Goal: Task Accomplishment & Management: Manage account settings

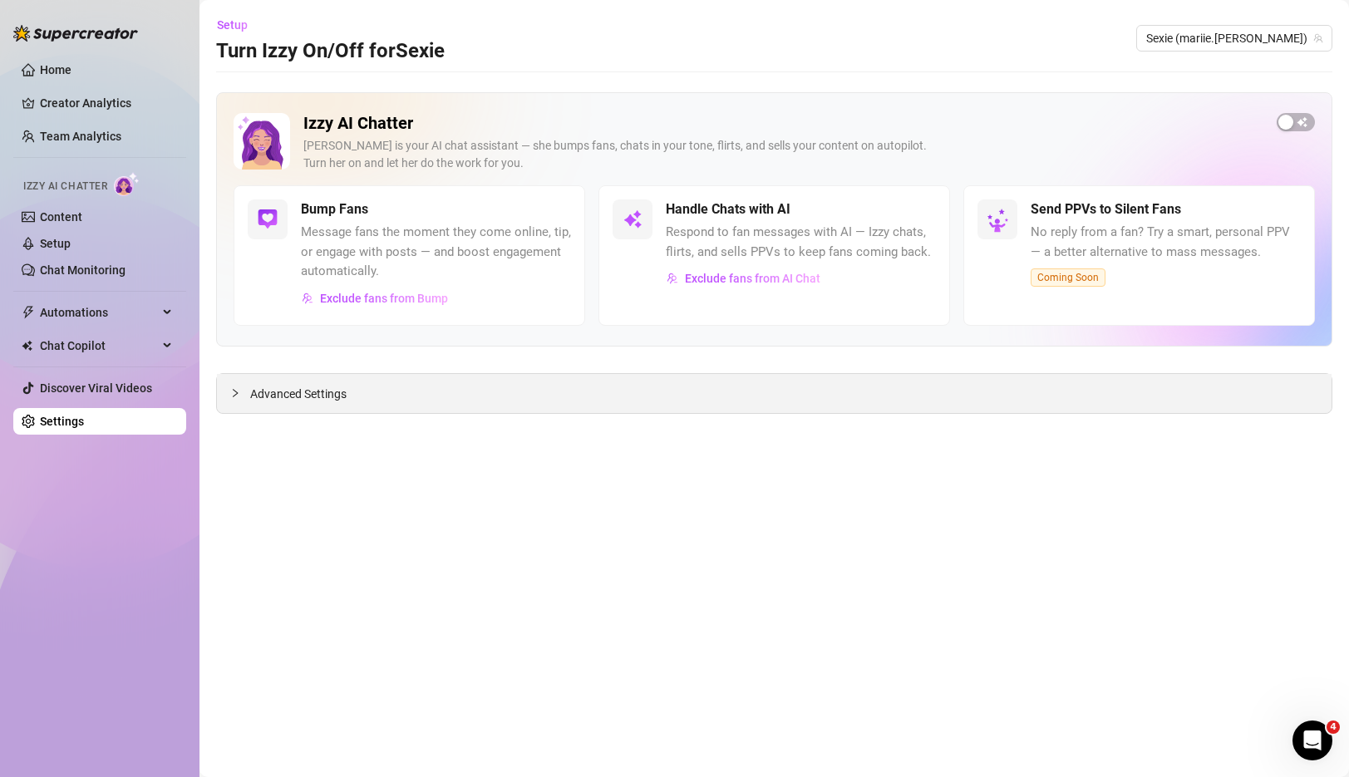
click at [292, 390] on span "Advanced Settings" at bounding box center [298, 394] width 96 height 18
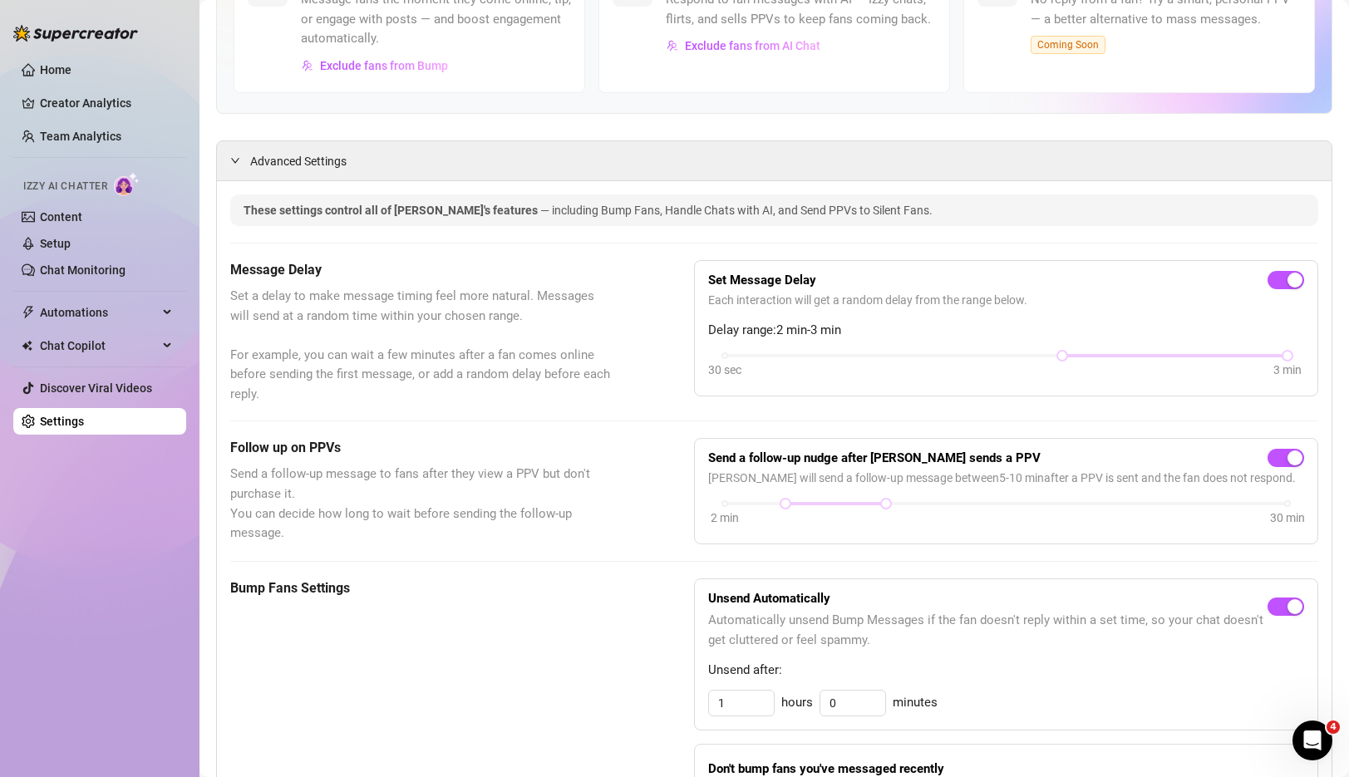
scroll to position [232, 0]
drag, startPoint x: 890, startPoint y: 508, endPoint x: 939, endPoint y: 512, distance: 49.2
click at [939, 512] on div "2 min 30 min" at bounding box center [1006, 516] width 596 height 32
click at [1275, 457] on span "button" at bounding box center [1286, 459] width 37 height 18
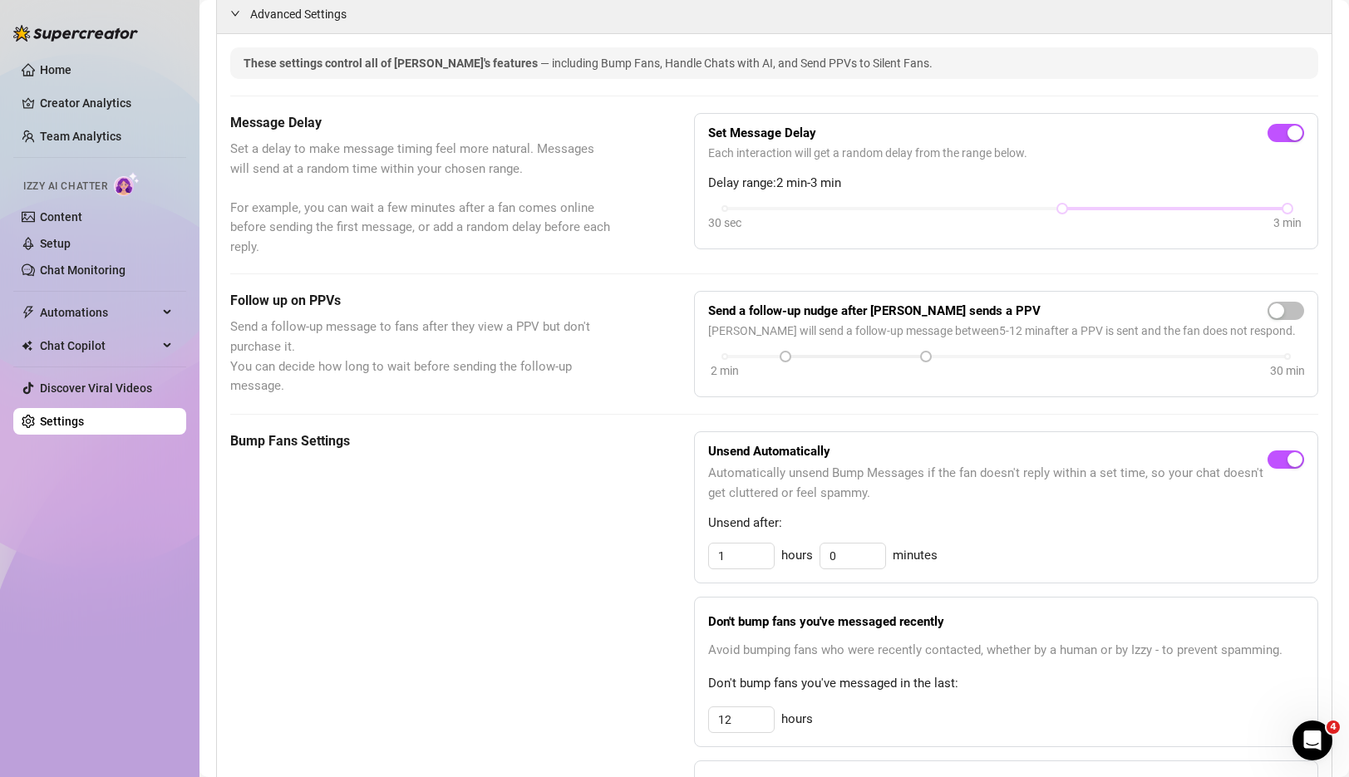
scroll to position [381, 0]
click at [747, 550] on input "1" at bounding box center [741, 555] width 65 height 25
type input "3"
click at [649, 600] on div "Bump Fans Settings Unsend Automatically Automatically unsend Bump Messages if t…" at bounding box center [774, 668] width 1088 height 474
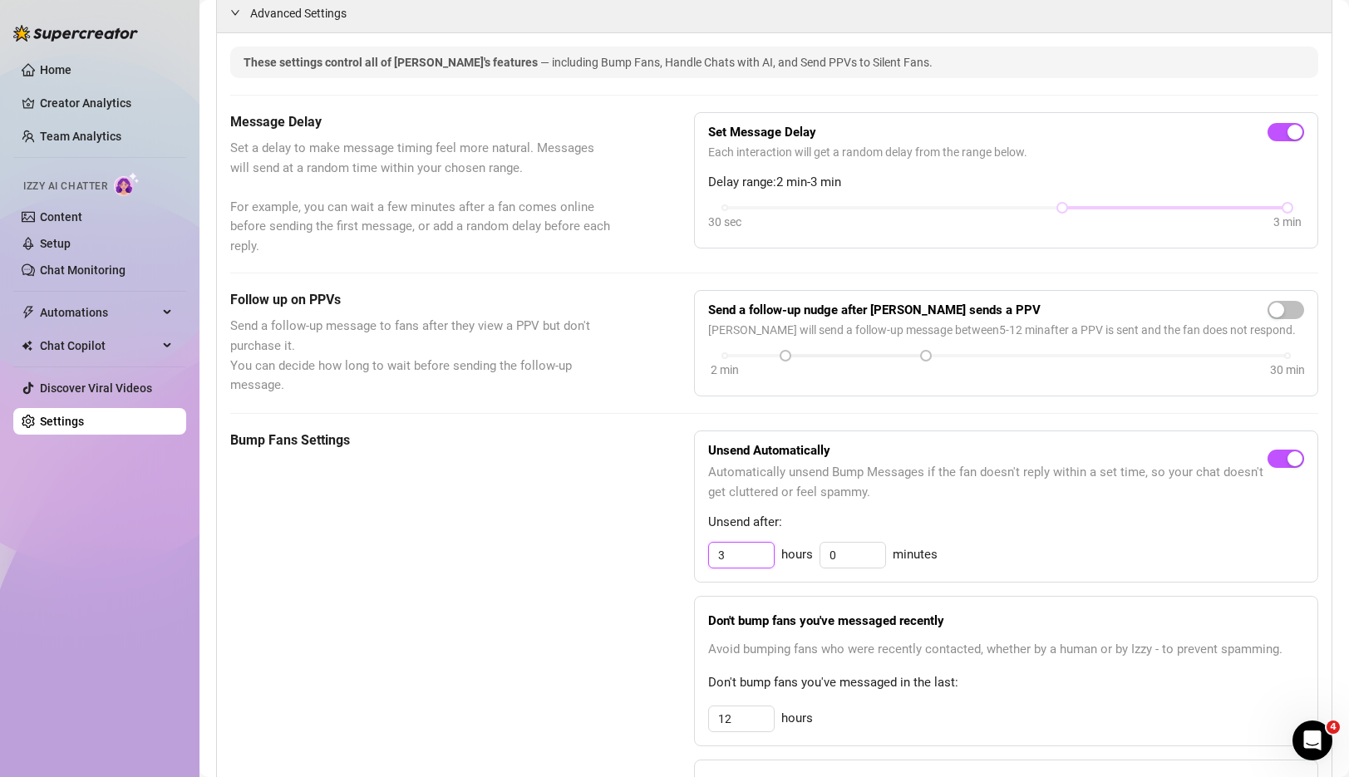
click at [743, 560] on input "3" at bounding box center [741, 555] width 65 height 25
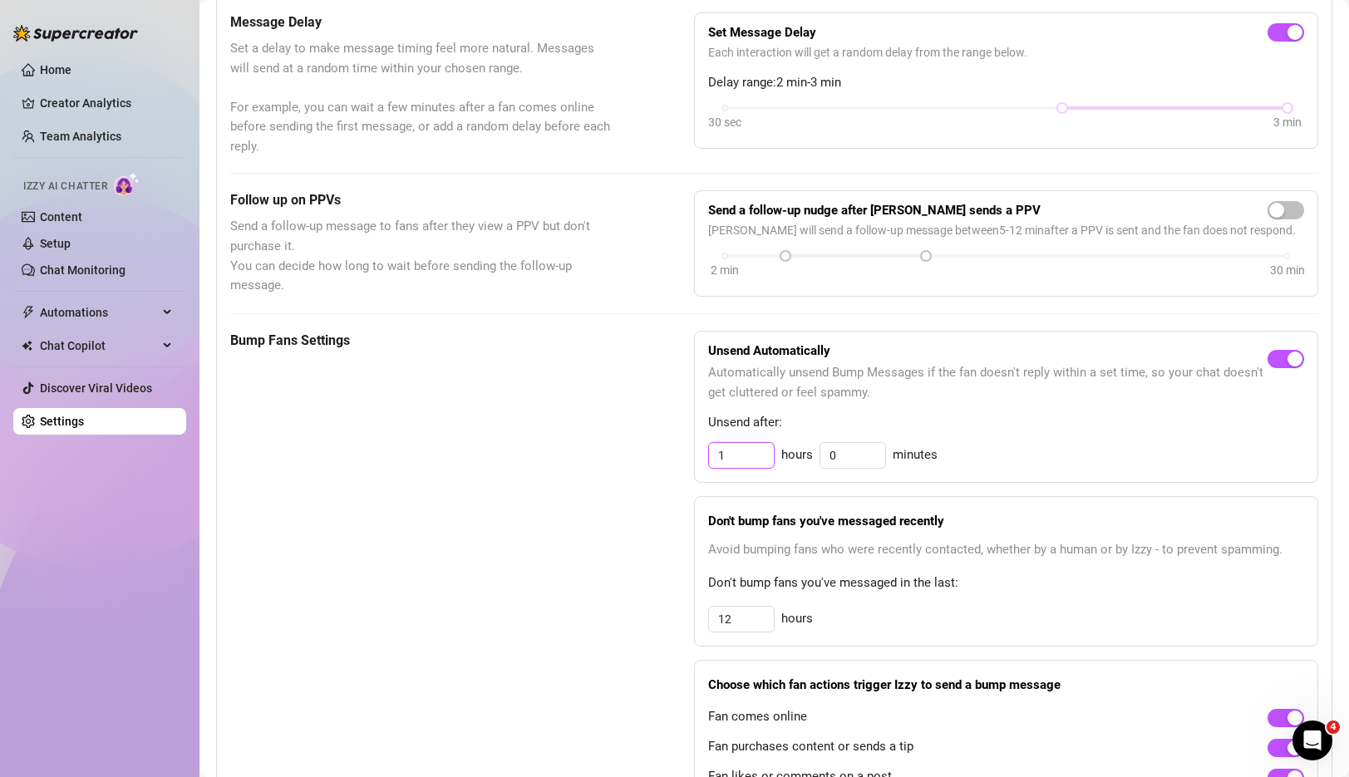
scroll to position [485, 0]
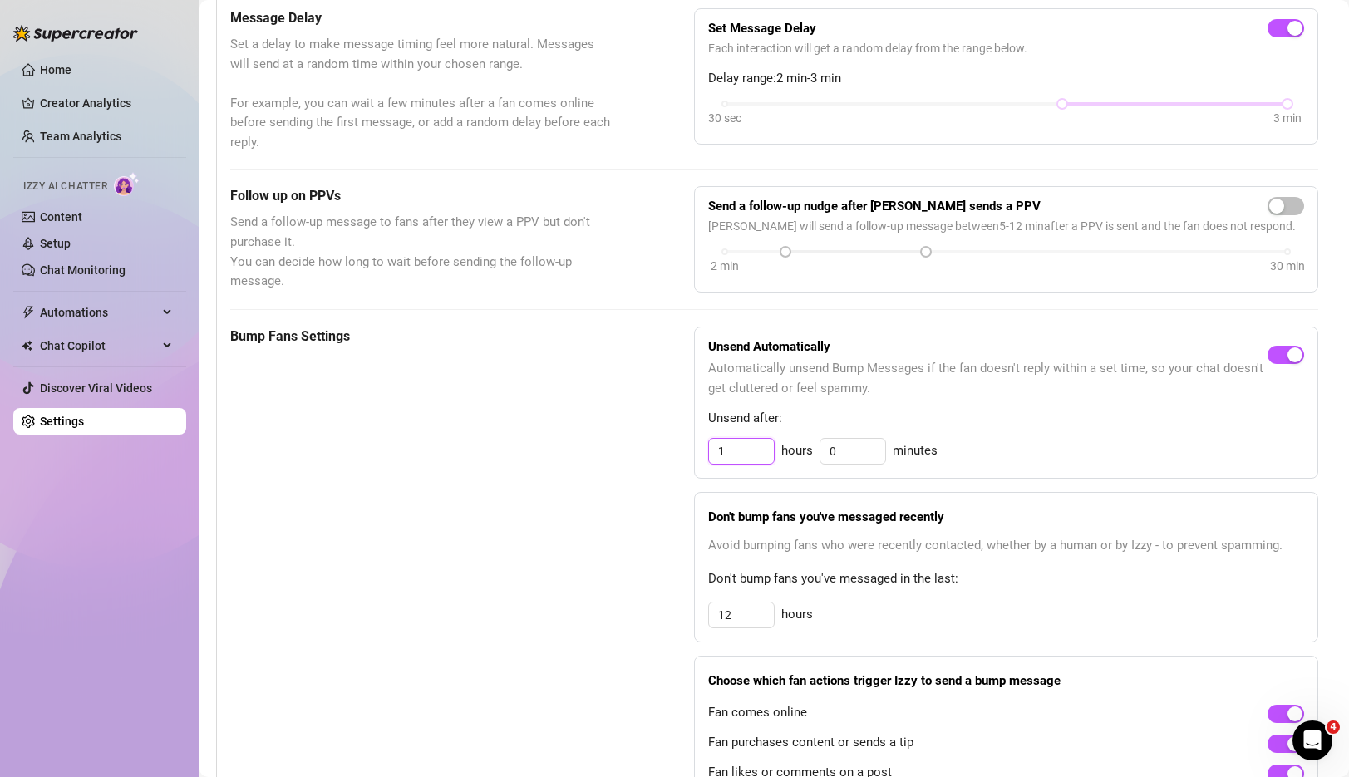
click at [733, 452] on input "1" at bounding box center [741, 451] width 65 height 25
type input "7"
click at [666, 515] on div "Bump Fans Settings Unsend Automatically Automatically unsend Bump Messages if t…" at bounding box center [774, 564] width 1088 height 474
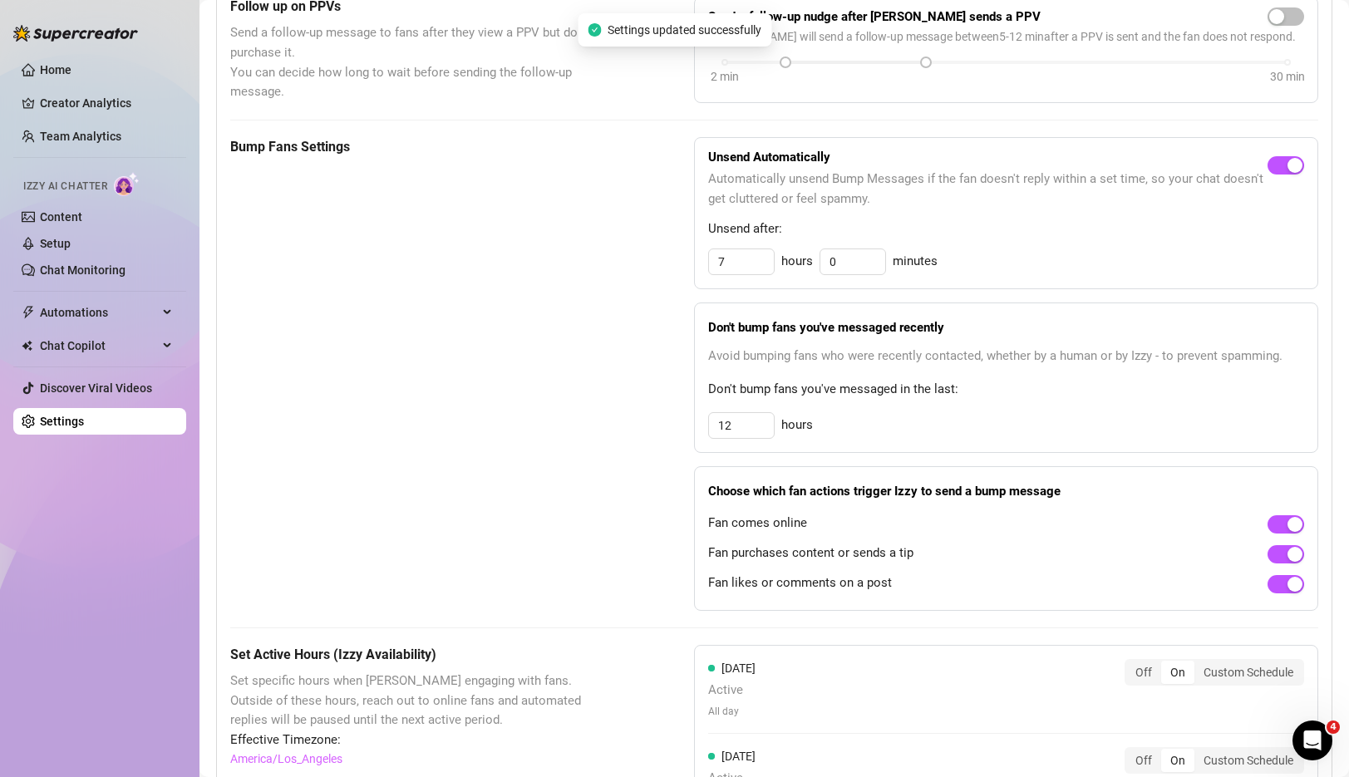
scroll to position [677, 0]
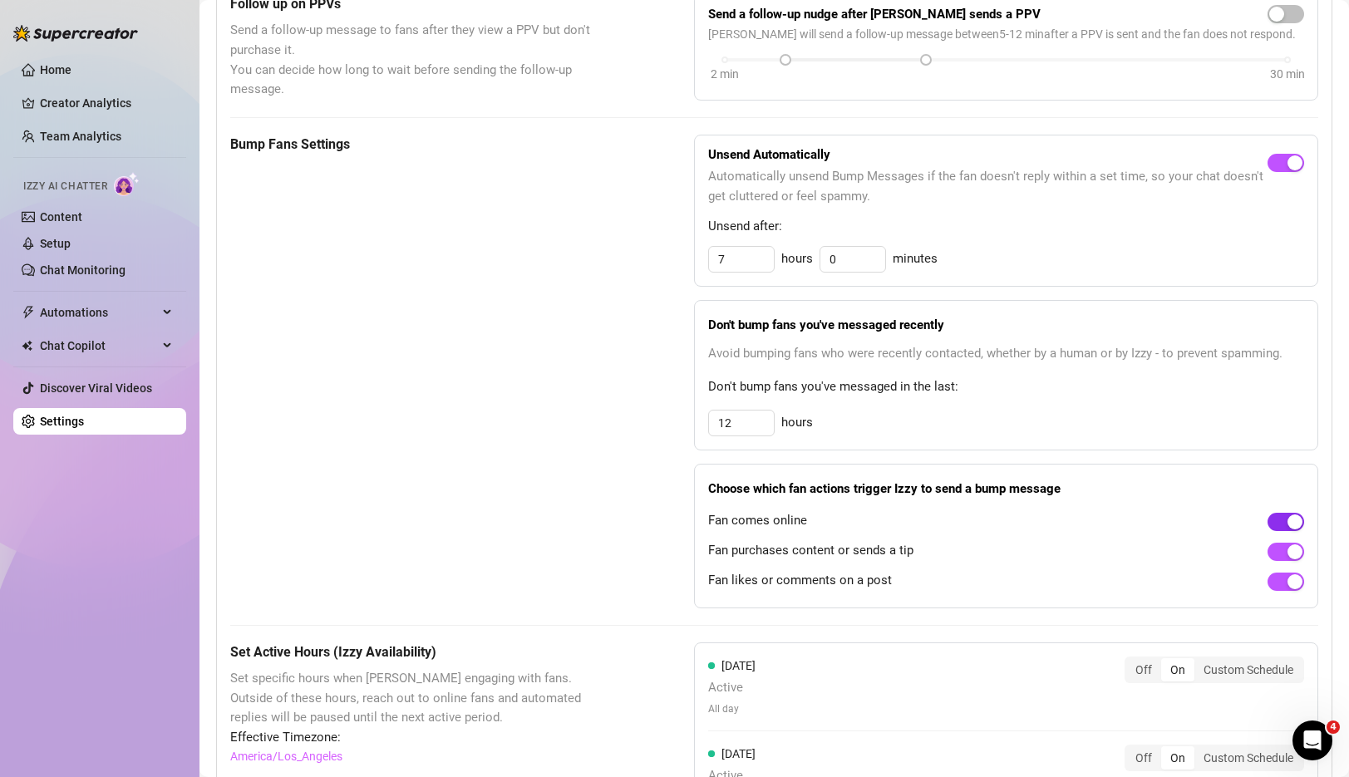
click at [1290, 521] on div "button" at bounding box center [1295, 522] width 15 height 15
click at [1289, 520] on span "button" at bounding box center [1286, 522] width 37 height 18
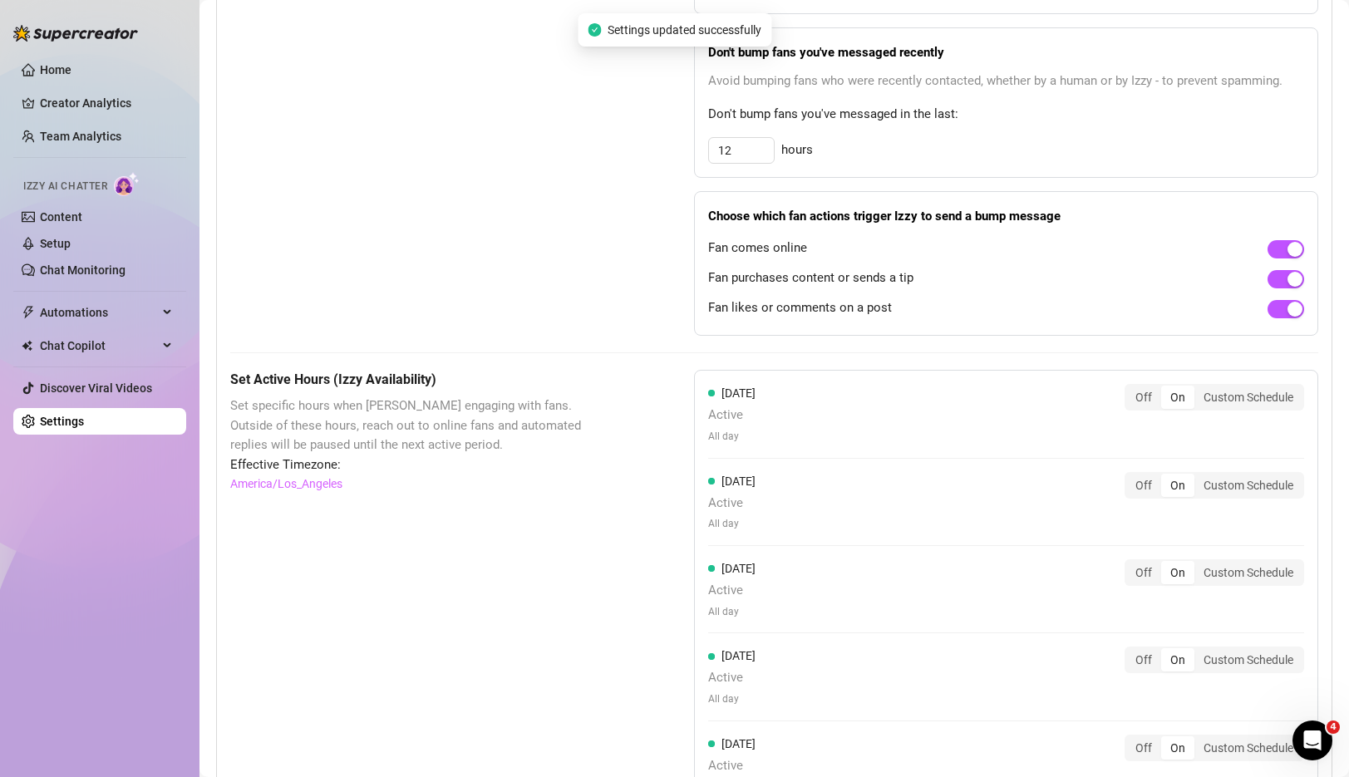
scroll to position [952, 0]
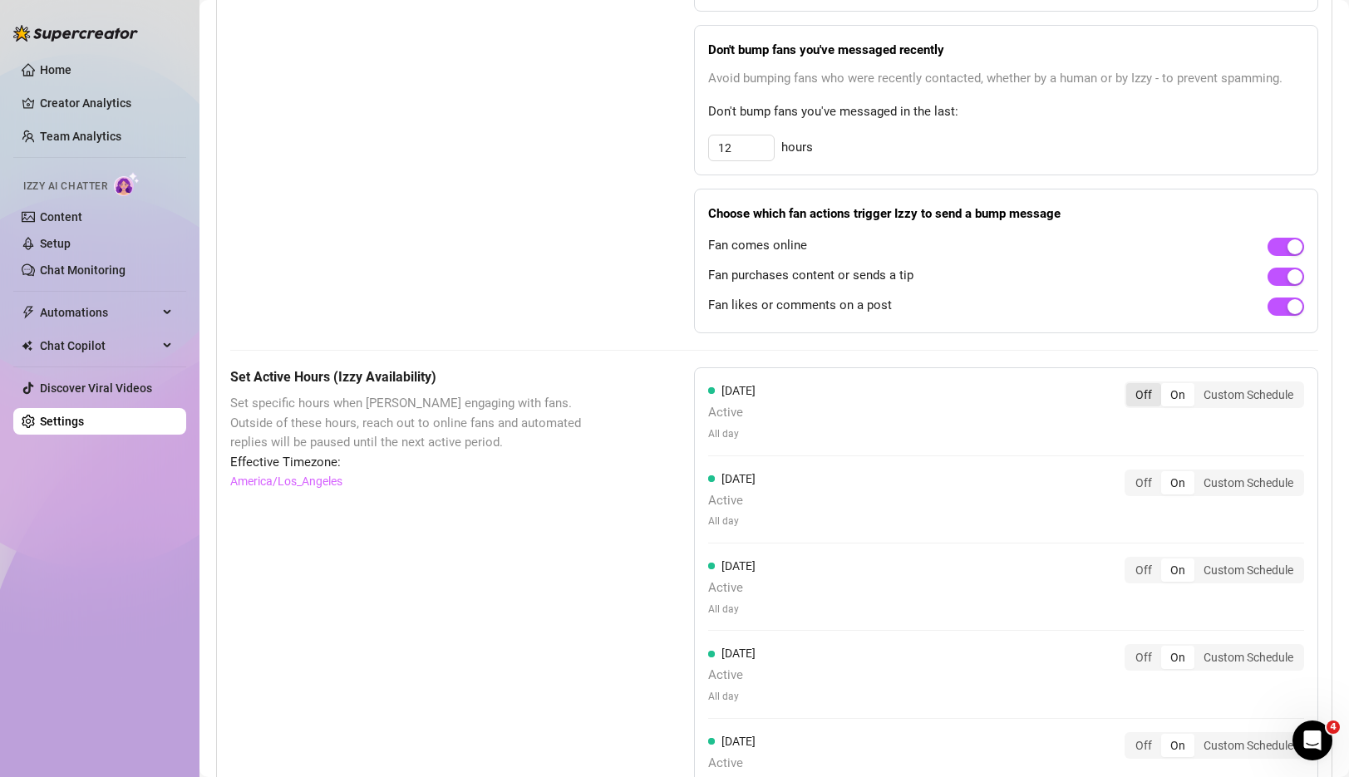
click at [1145, 400] on div "Off" at bounding box center [1144, 394] width 35 height 23
click at [1131, 386] on input "Off" at bounding box center [1131, 386] width 0 height 0
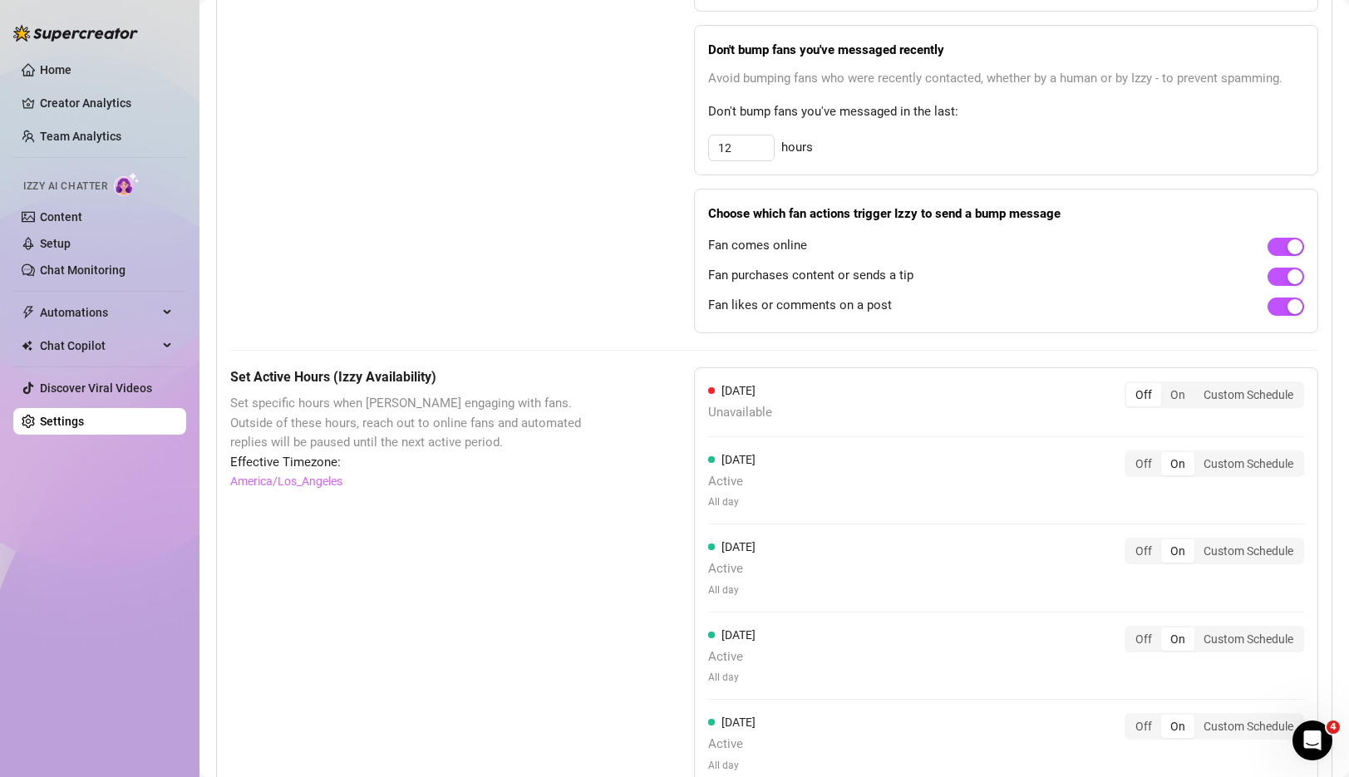
click at [1142, 399] on div "Off" at bounding box center [1144, 394] width 35 height 23
click at [1131, 386] on input "Off" at bounding box center [1131, 386] width 0 height 0
click at [1173, 402] on div "On" at bounding box center [1178, 394] width 33 height 23
click at [1166, 386] on input "On" at bounding box center [1166, 386] width 0 height 0
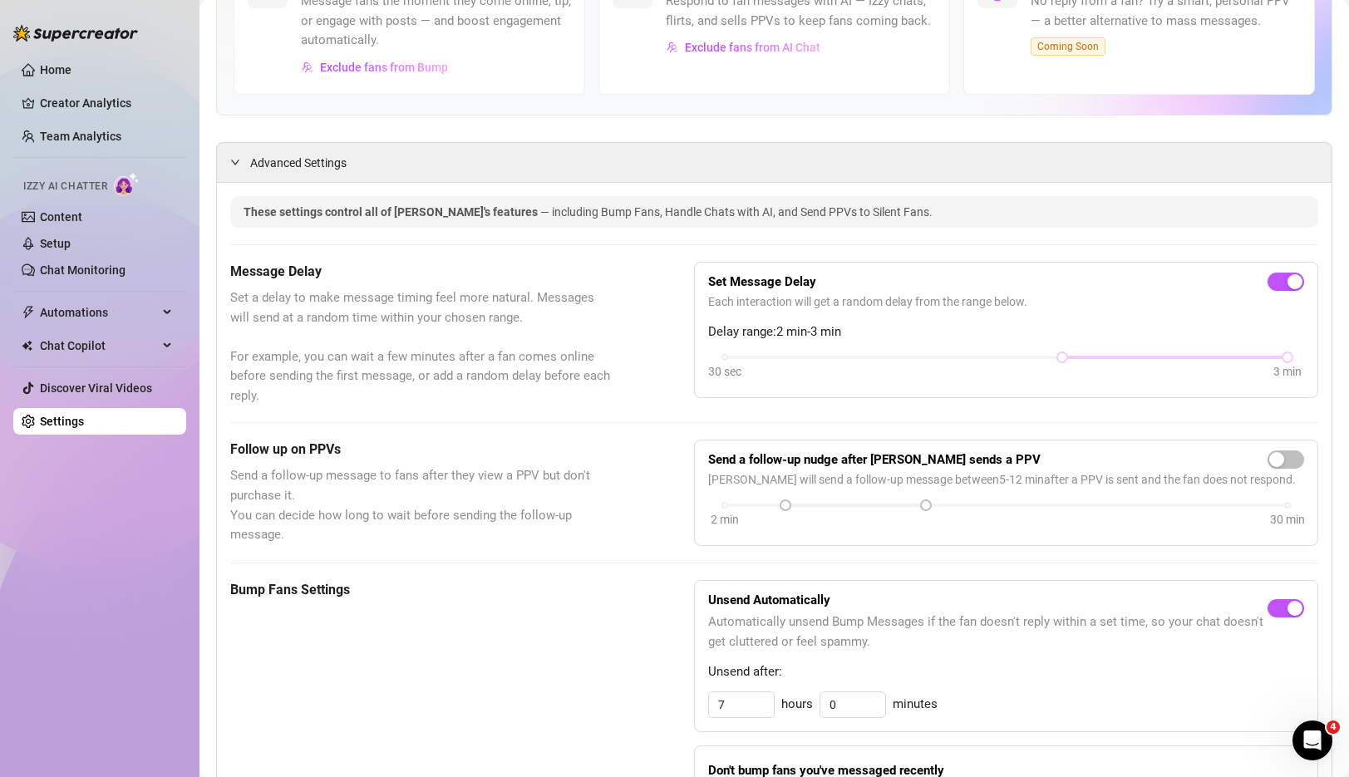
scroll to position [0, 0]
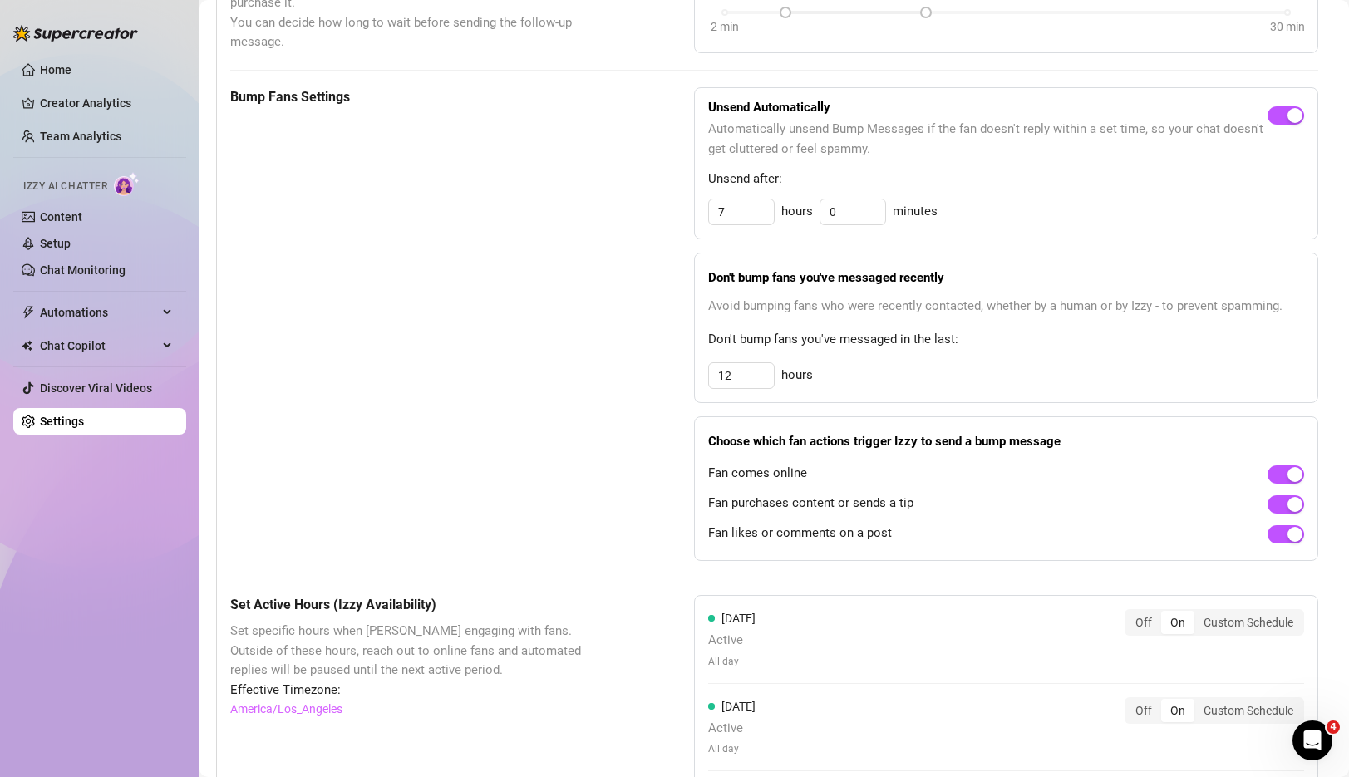
scroll to position [665, 0]
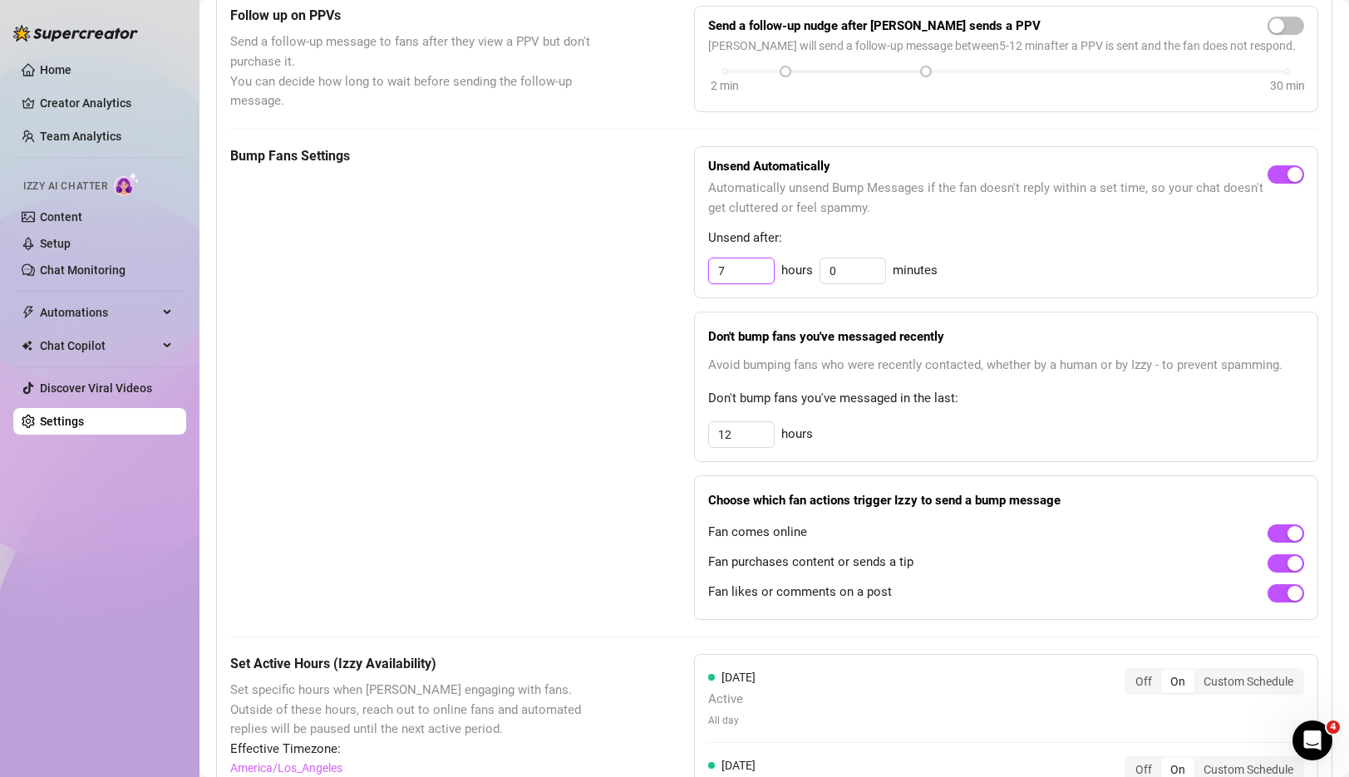
click at [740, 279] on input "7" at bounding box center [741, 271] width 65 height 25
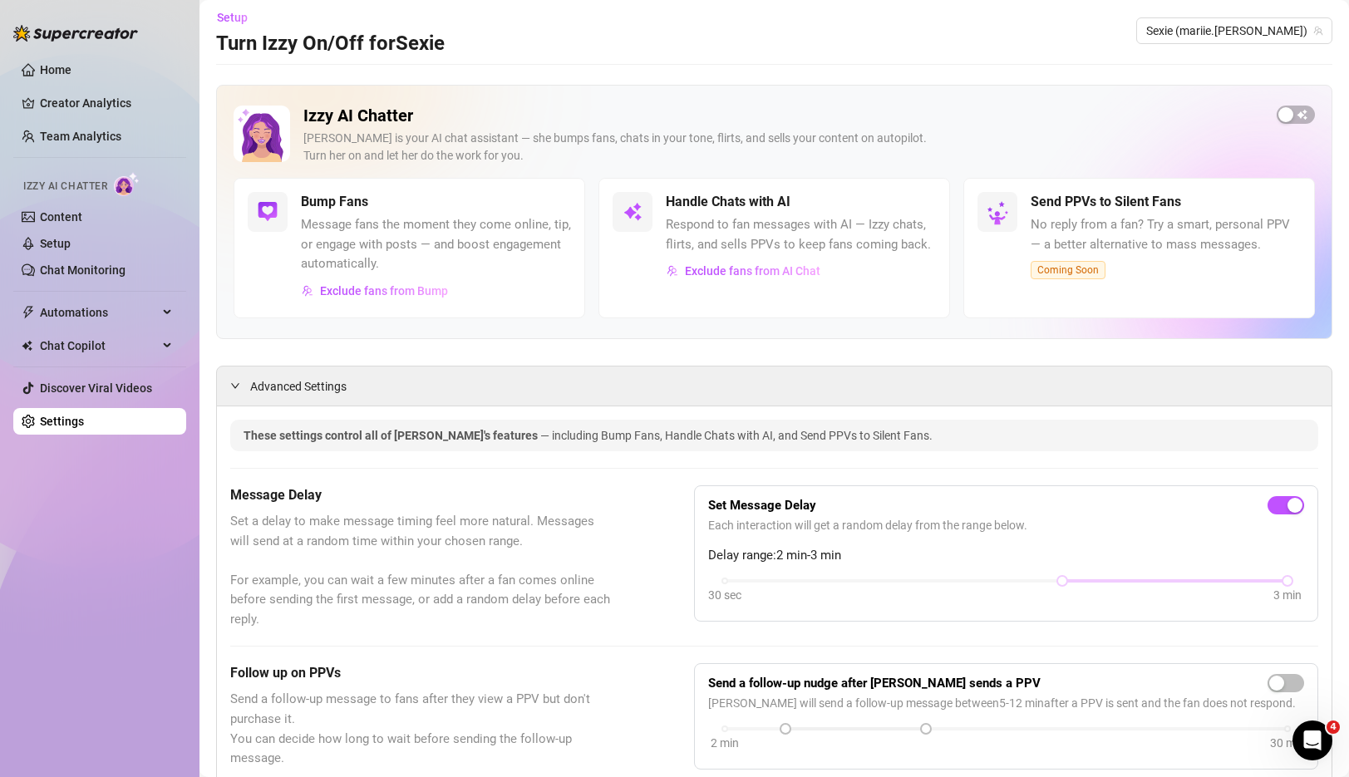
scroll to position [0, 0]
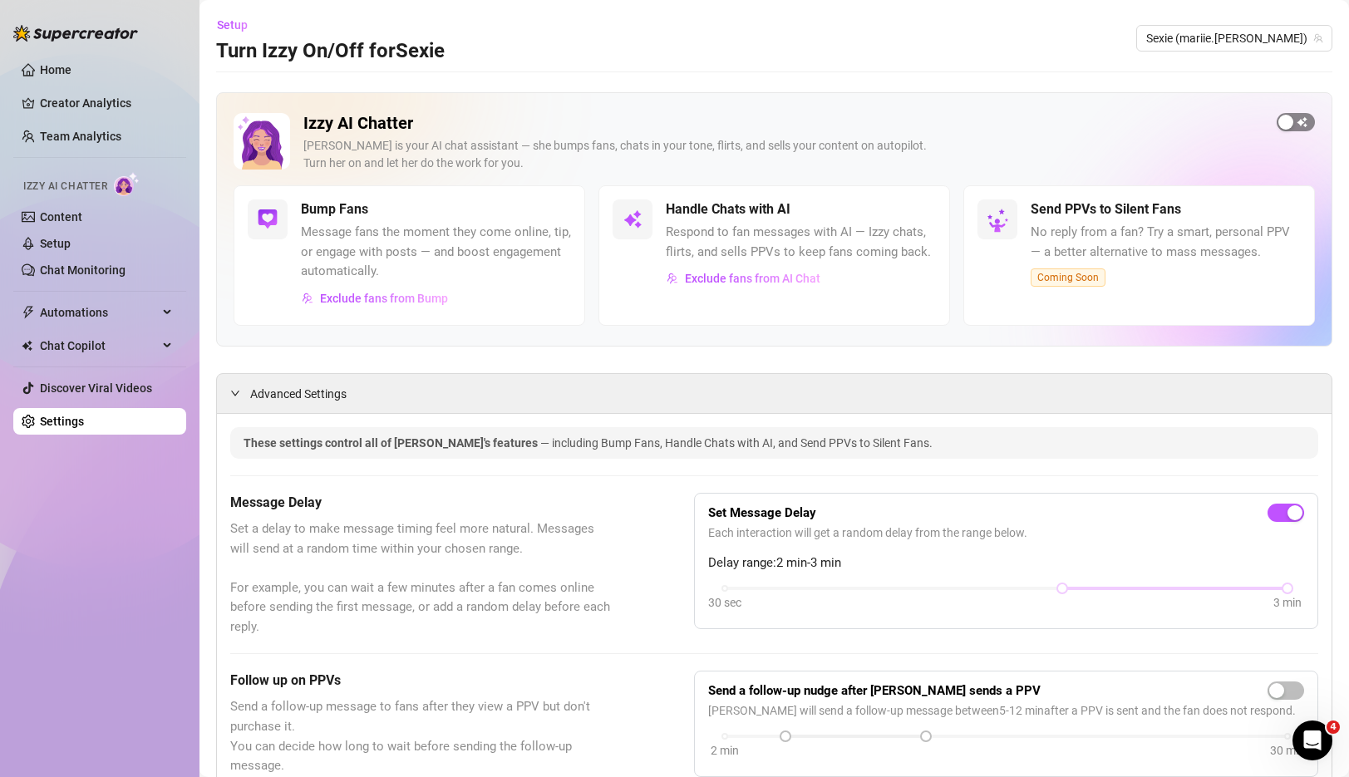
click at [1308, 120] on span "button" at bounding box center [1296, 122] width 38 height 18
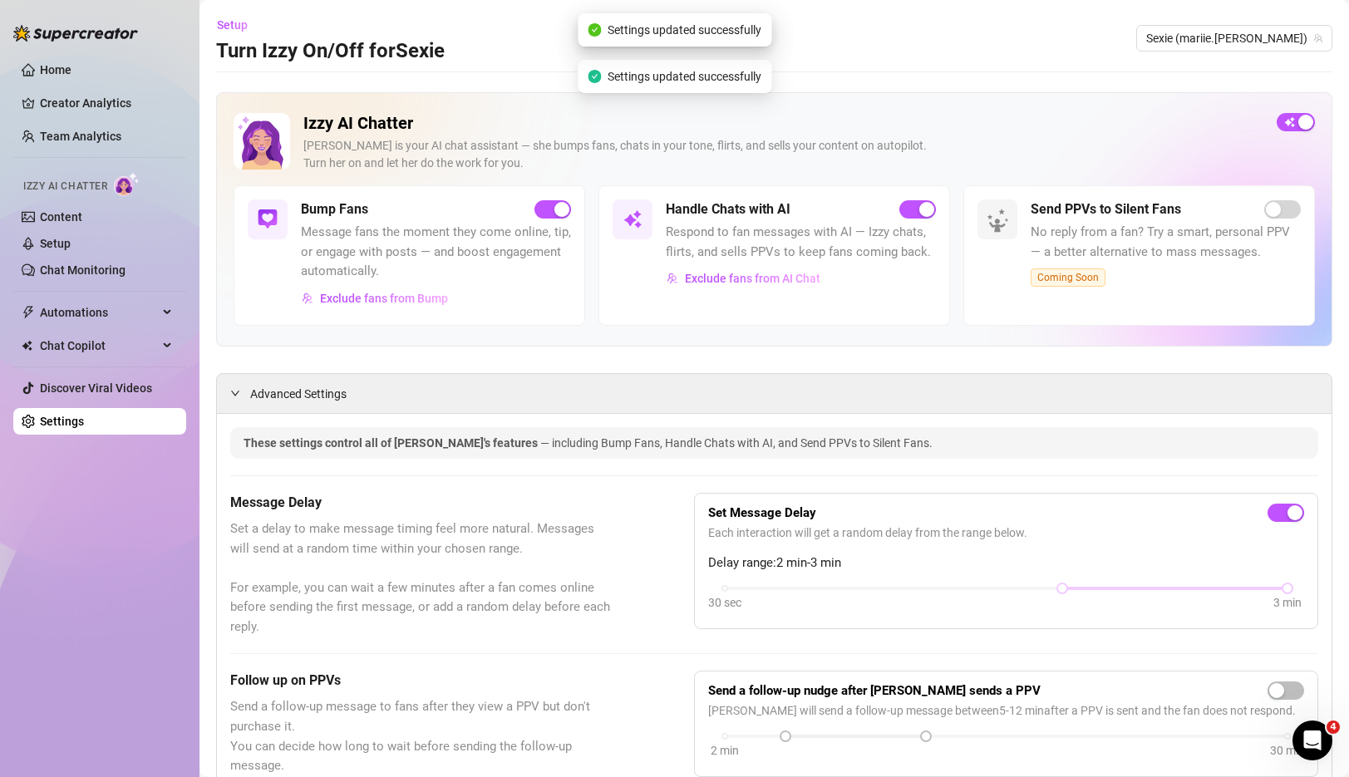
click at [430, 262] on span "Message fans the moment they come online, tip, or engage with posts — and boost…" at bounding box center [436, 252] width 270 height 59
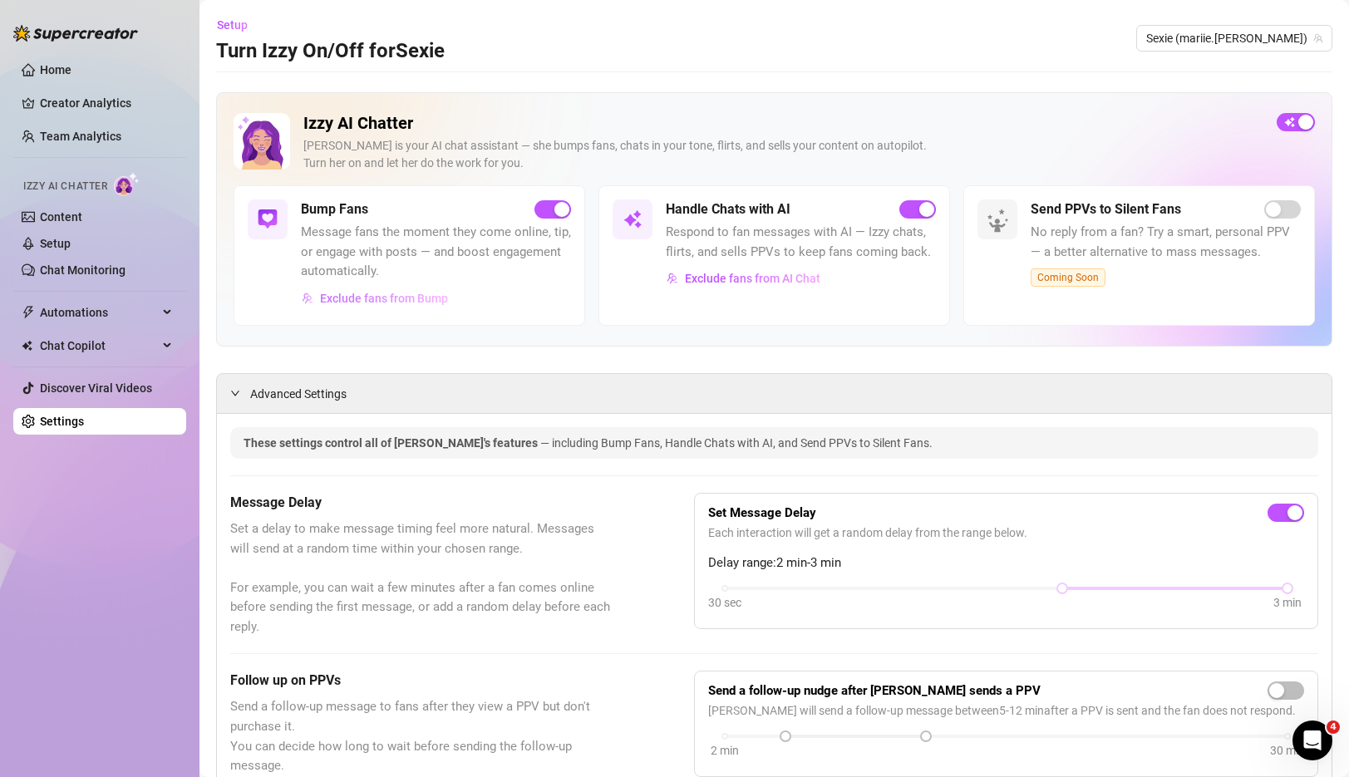
click at [425, 298] on span "Exclude fans from Bump" at bounding box center [384, 298] width 128 height 13
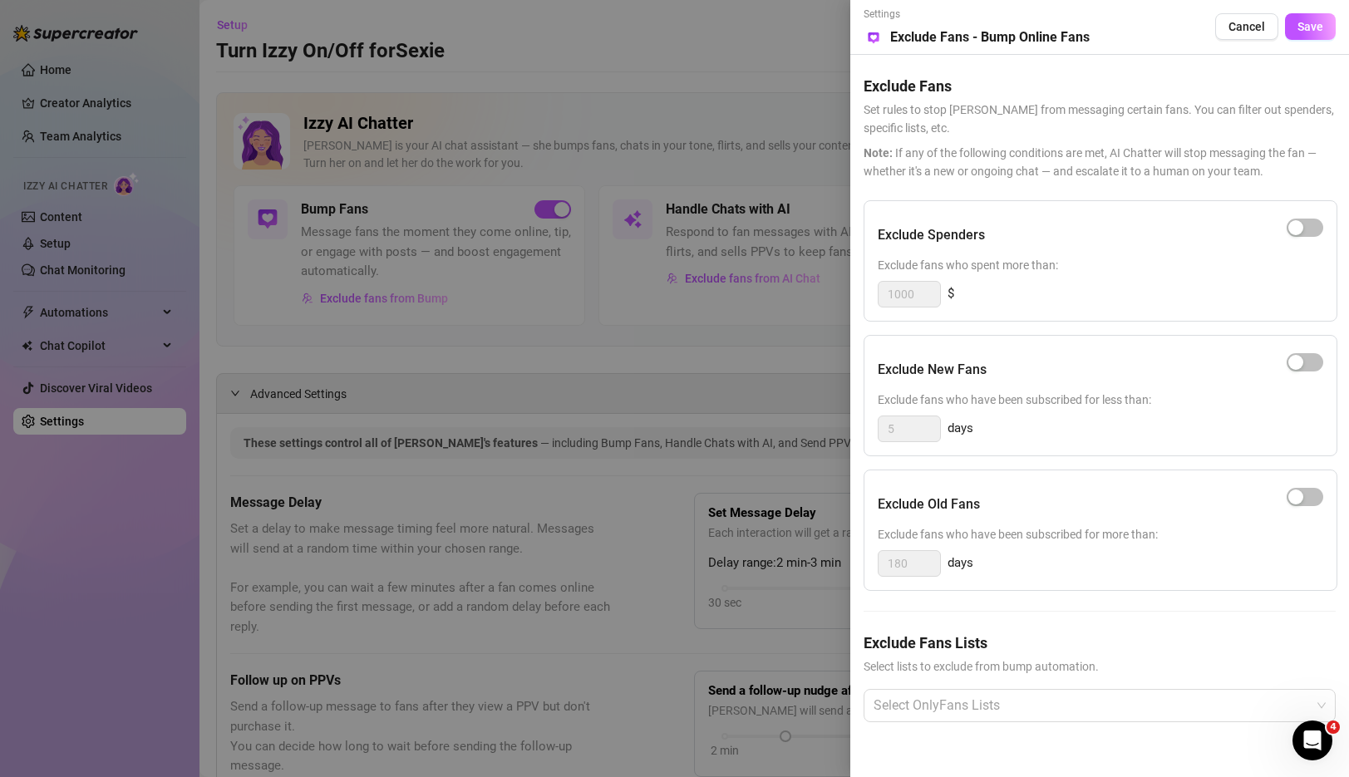
click at [836, 131] on div at bounding box center [674, 388] width 1349 height 777
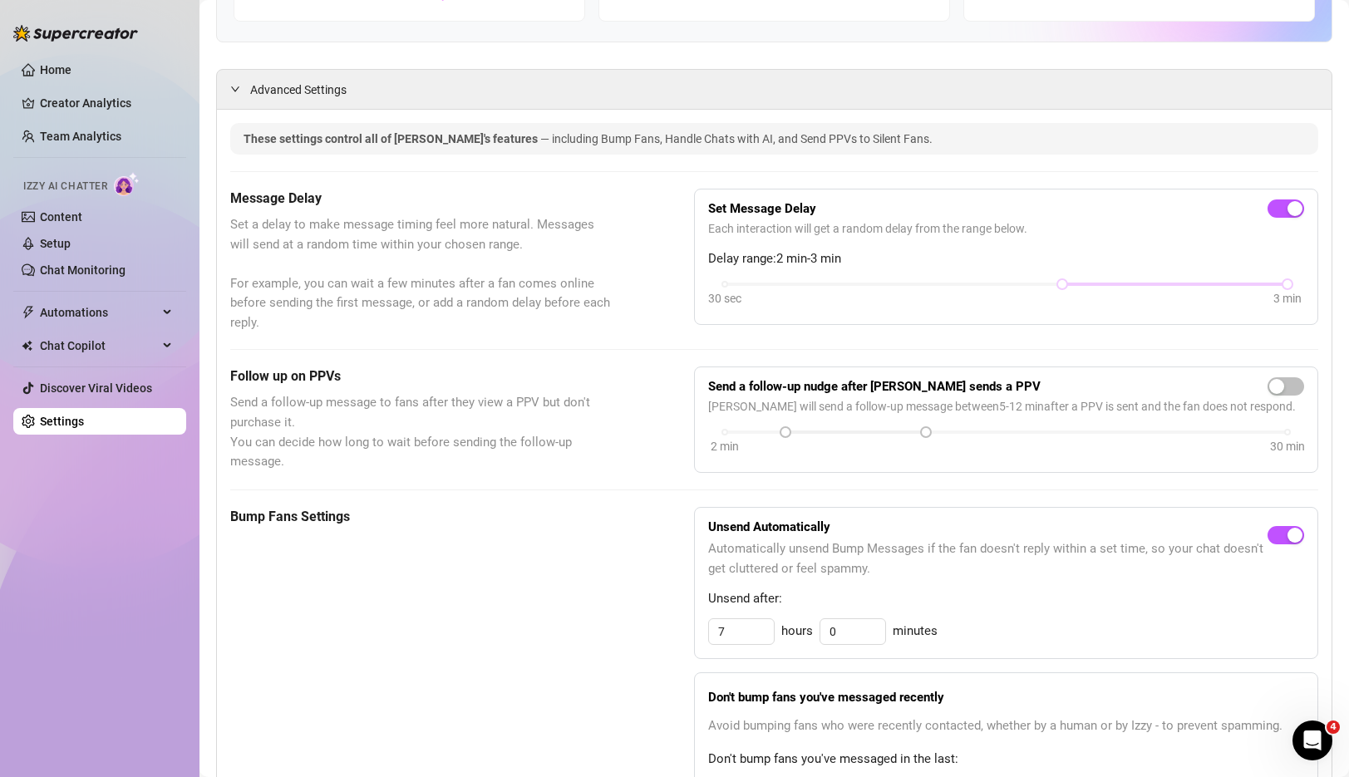
scroll to position [341, 0]
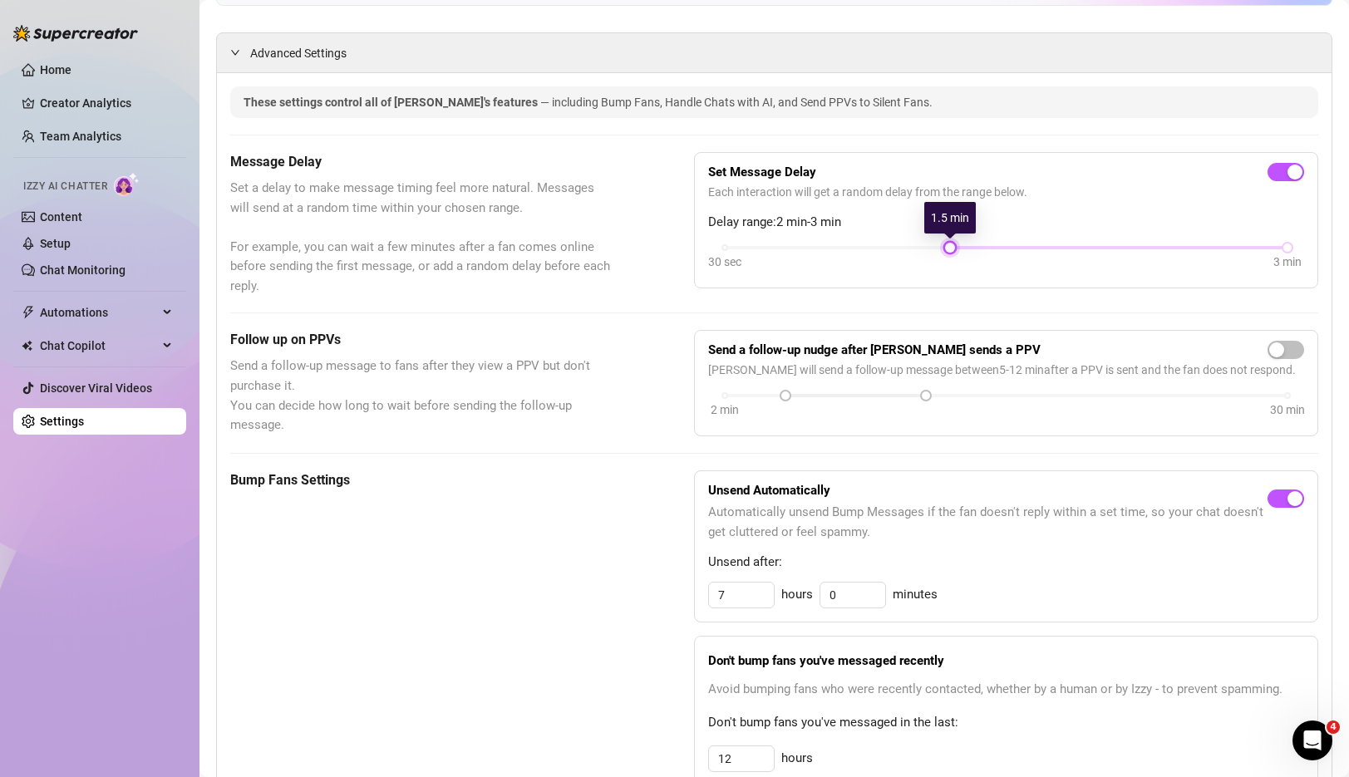
drag, startPoint x: 1054, startPoint y: 245, endPoint x: 902, endPoint y: 228, distance: 153.2
click at [902, 228] on div "Set Message Delay Each interaction will get a random delay from the range below…" at bounding box center [1006, 220] width 596 height 108
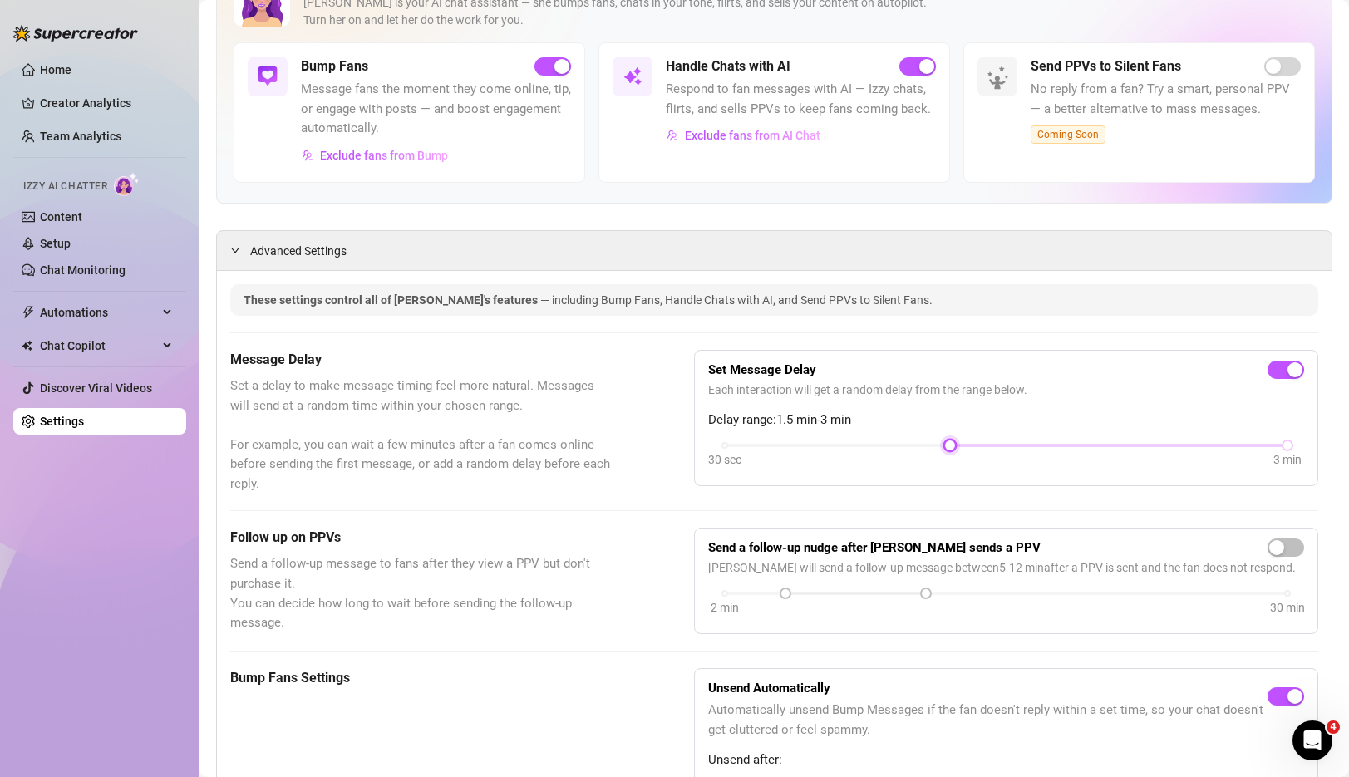
scroll to position [0, 0]
